Goal: Task Accomplishment & Management: Use online tool/utility

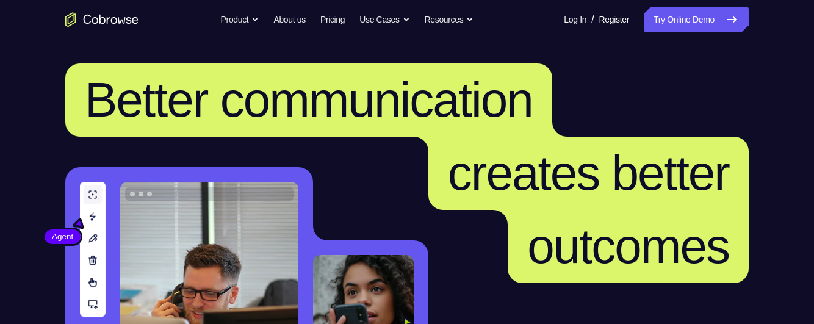
click at [772, 65] on header "Better communication creates better outcomes Customer Agent Agent Knock down co…" at bounding box center [406, 243] width 781 height 409
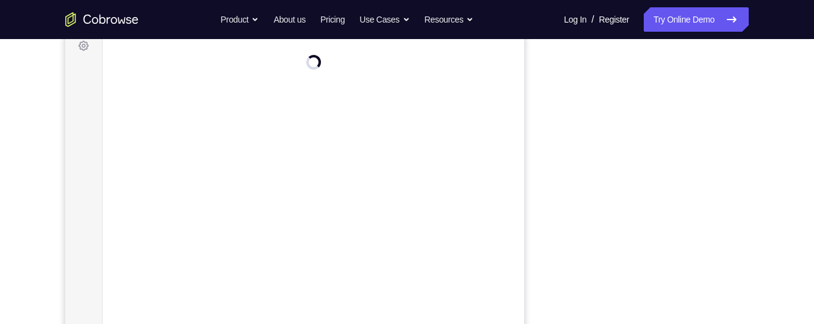
scroll to position [287, 0]
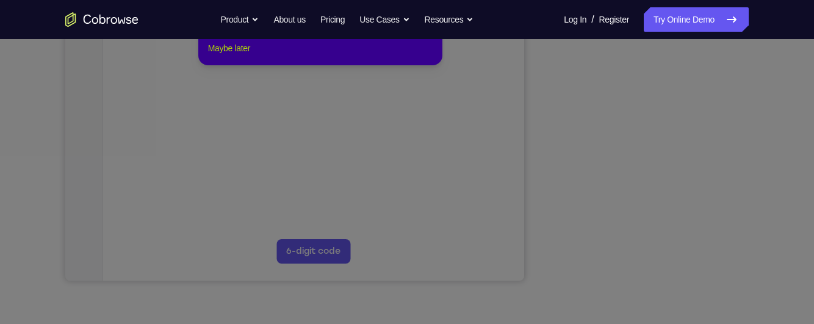
click at [225, 56] on button "Maybe later" at bounding box center [229, 48] width 42 height 15
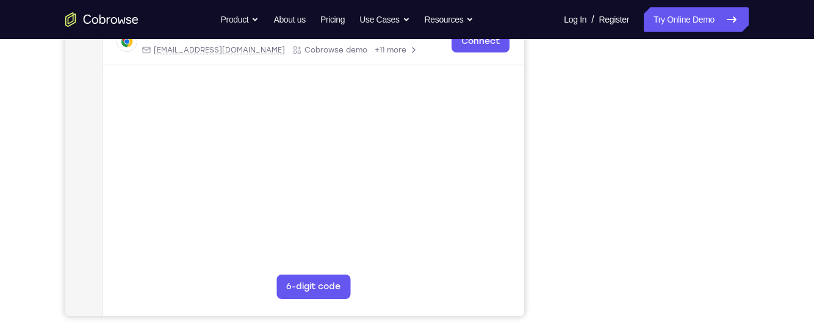
scroll to position [268, 0]
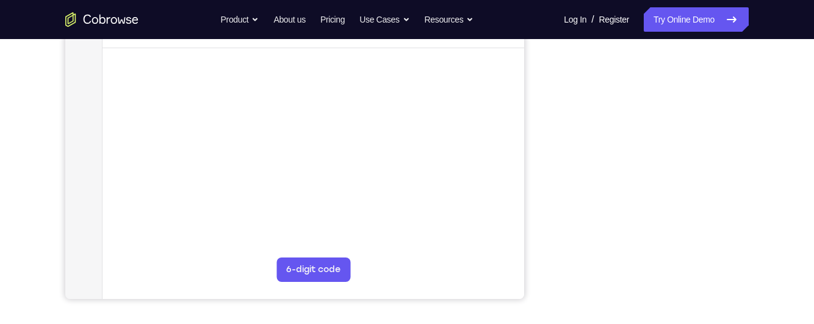
click at [785, 179] on div "Your Support Agent Your Customer Web iOS Android Next Steps We’d be happy to gi…" at bounding box center [406, 173] width 781 height 805
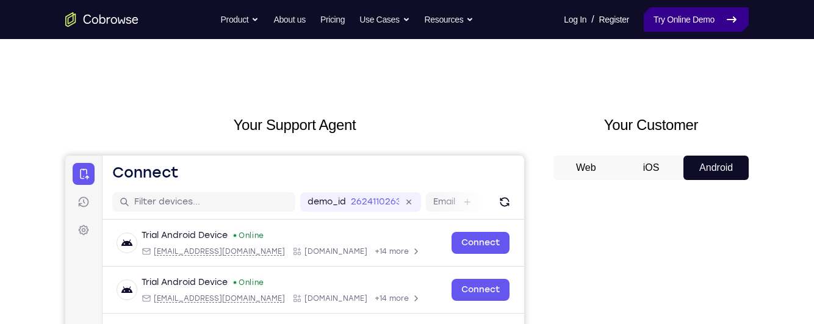
scroll to position [0, 0]
